Goal: Navigation & Orientation: Find specific page/section

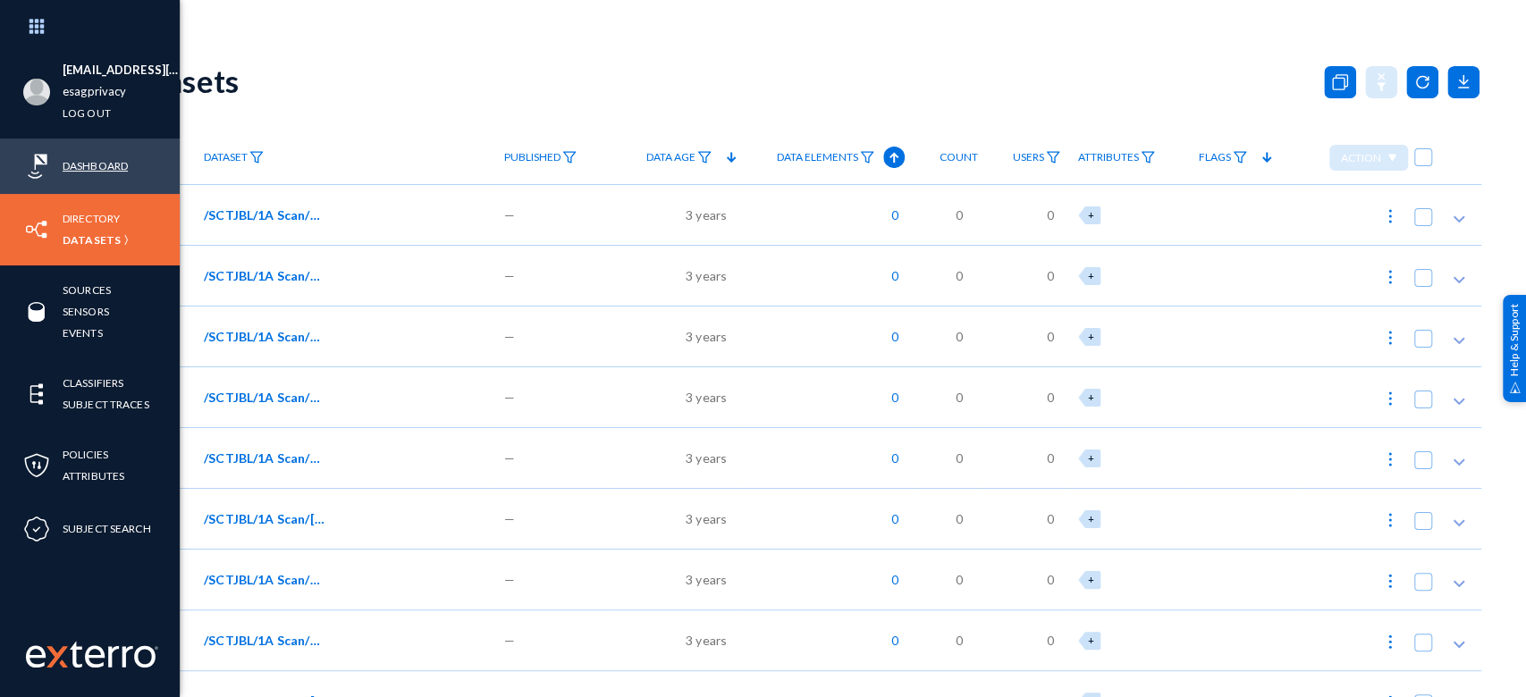
click at [86, 161] on link "Dashboard" at bounding box center [95, 166] width 65 height 21
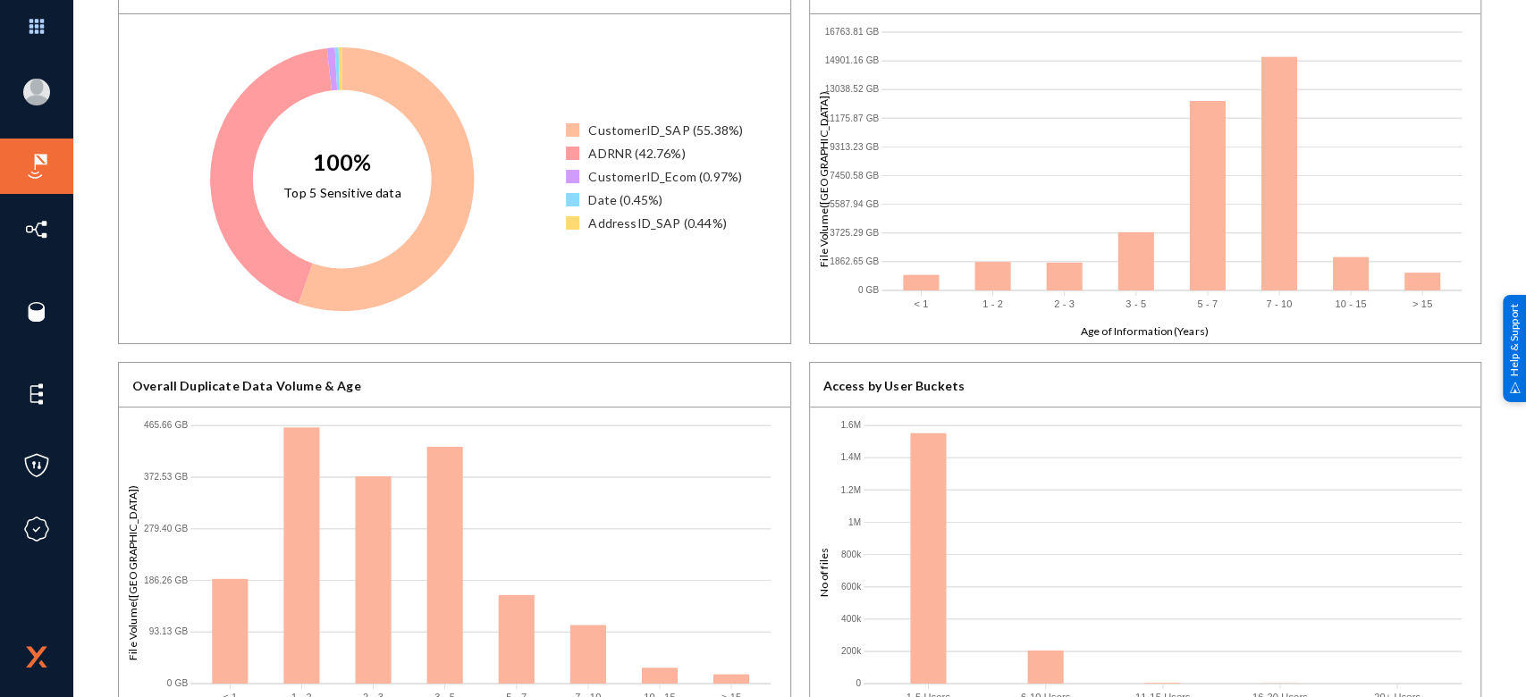
scroll to position [316, 0]
